Goal: Find specific page/section: Find specific page/section

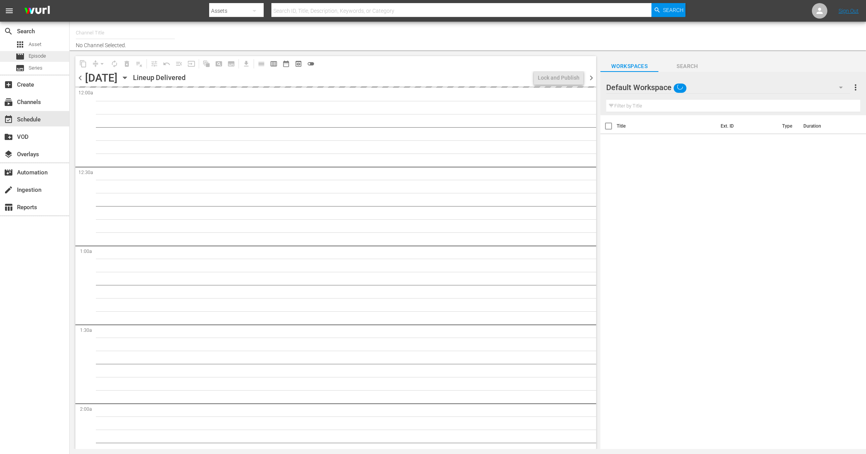
type input "Sony One Shark Tank MX (1000)"
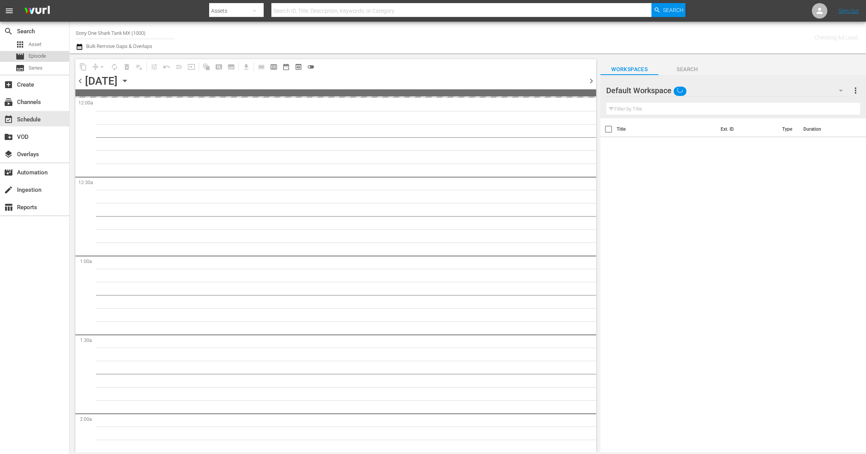
click at [47, 58] on div "movie Episode" at bounding box center [34, 56] width 69 height 11
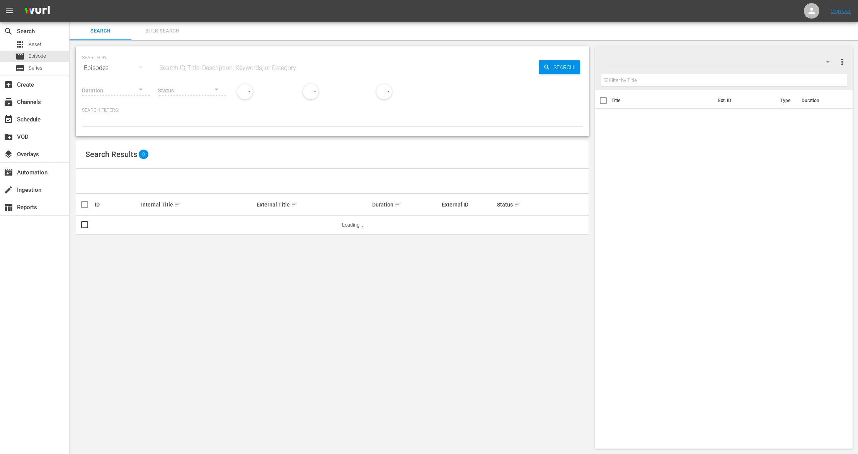
click at [196, 69] on input "text" at bounding box center [348, 68] width 381 height 19
click at [248, 72] on input "text" at bounding box center [348, 68] width 381 height 19
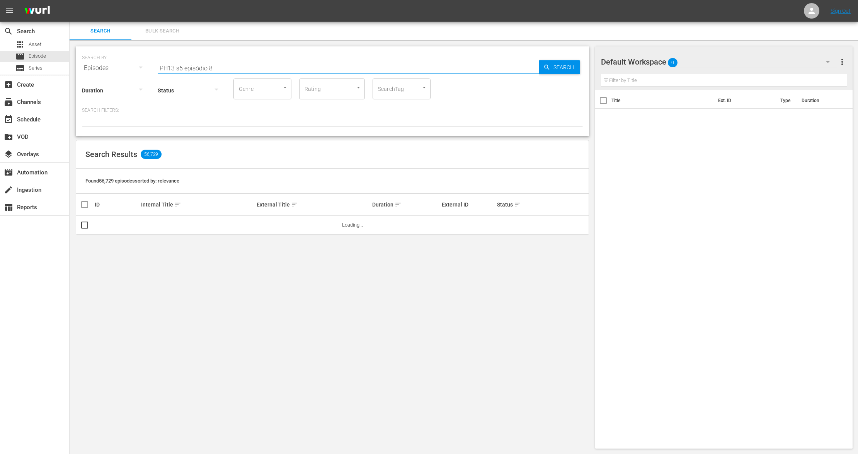
type input "PH13 s6 episódio 8"
click at [176, 206] on span "keyboard_arrow_down" at bounding box center [177, 204] width 7 height 7
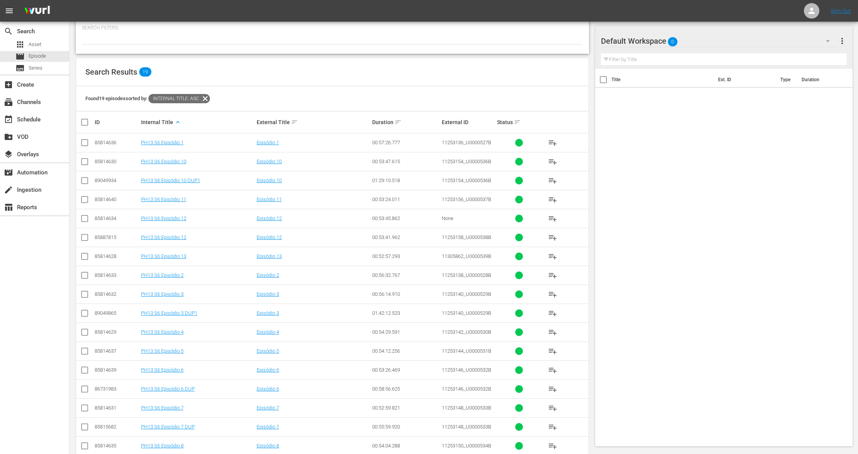
scroll to position [138, 0]
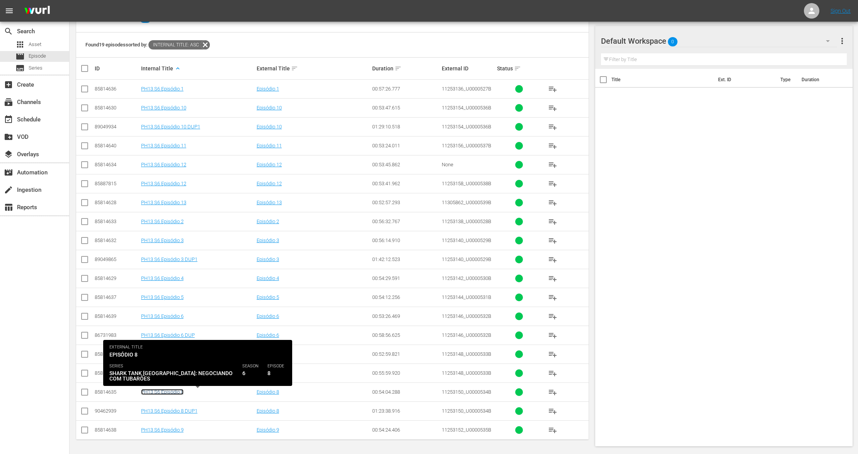
click at [164, 392] on link "PH13 S6 Episódio 8" at bounding box center [162, 392] width 43 height 6
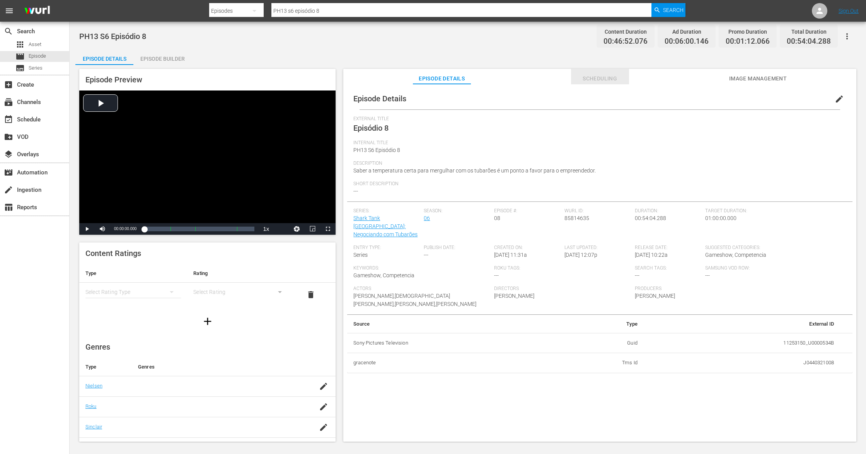
click at [597, 77] on span "Scheduling" at bounding box center [600, 79] width 58 height 10
